Goal: Transaction & Acquisition: Obtain resource

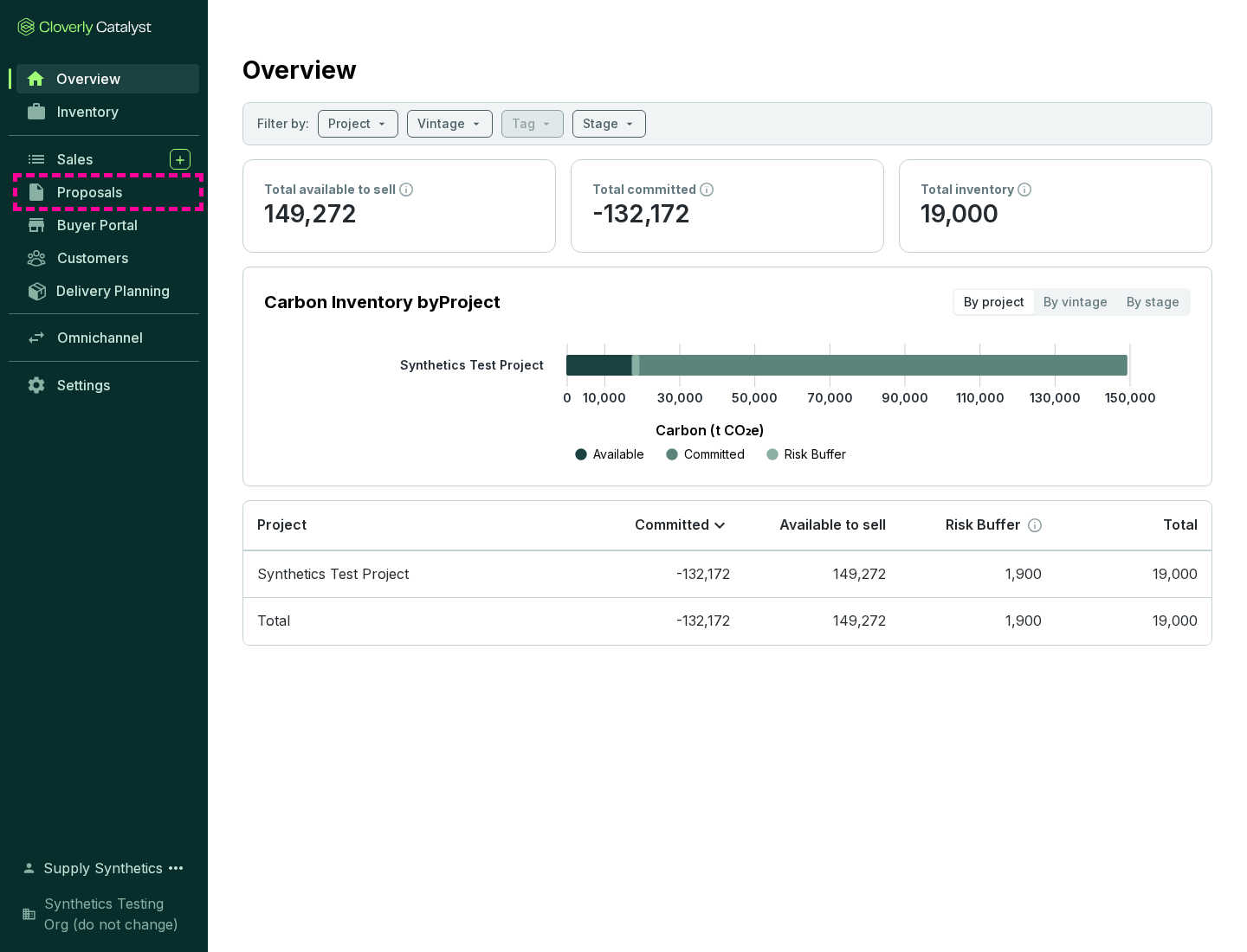
click at [108, 193] on span "Proposals" at bounding box center [89, 193] width 65 height 17
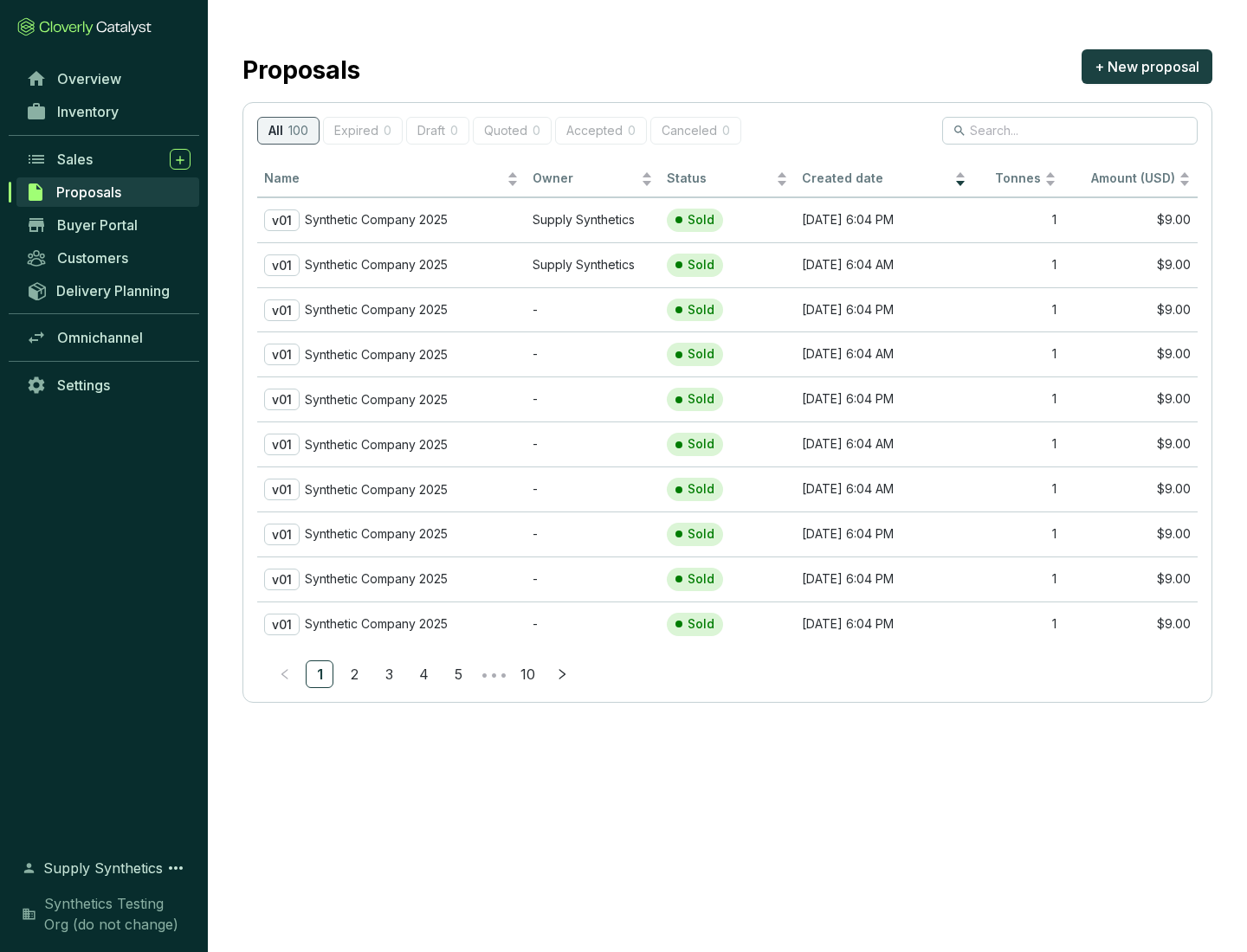
click at [377, 219] on p "Synthetic Company 2025" at bounding box center [377, 219] width 143 height 15
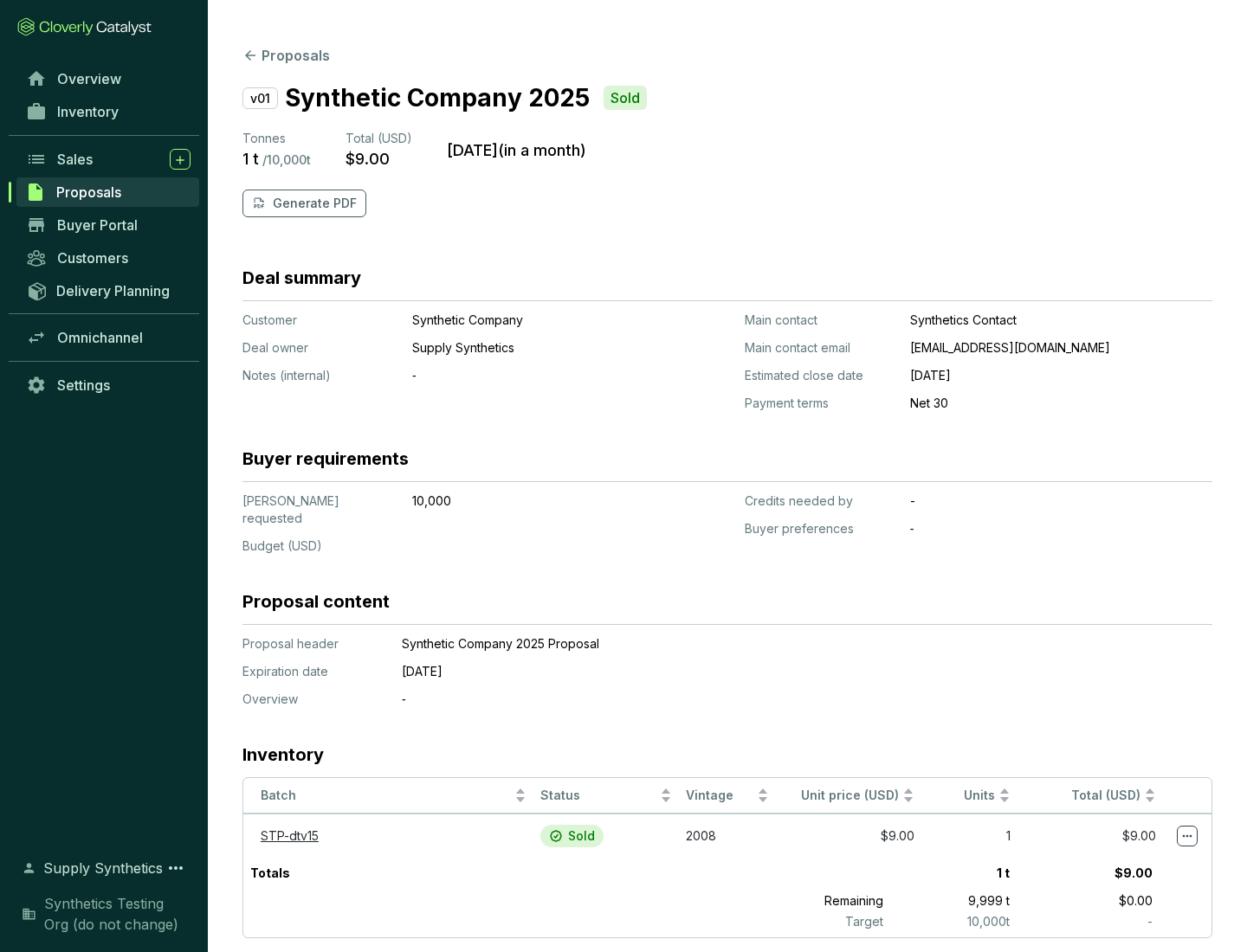
click at [313, 203] on p "Generate PDF" at bounding box center [314, 203] width 84 height 17
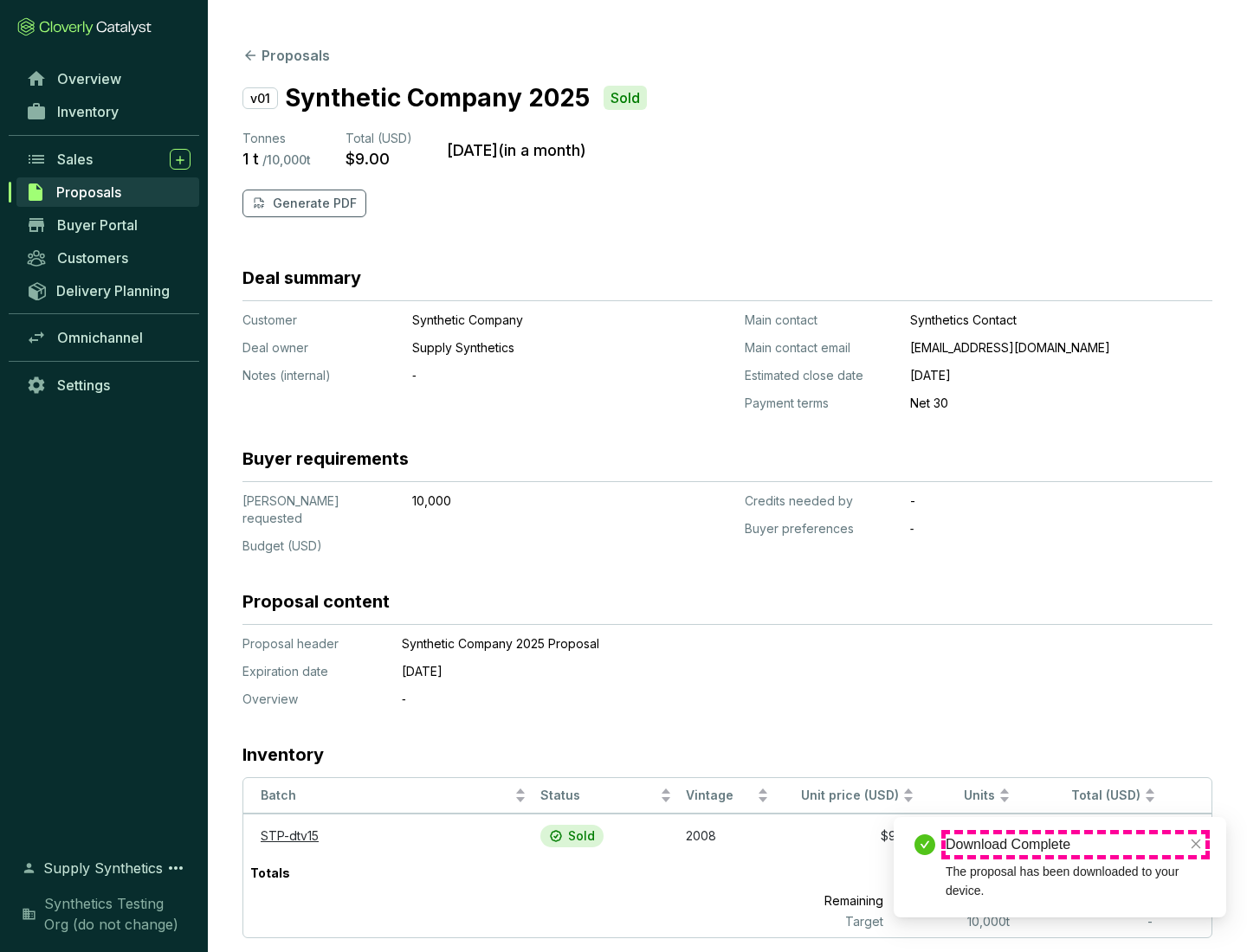
click at [1076, 845] on div "Download Complete" at bounding box center [1076, 845] width 260 height 21
